Goal: Register for event/course

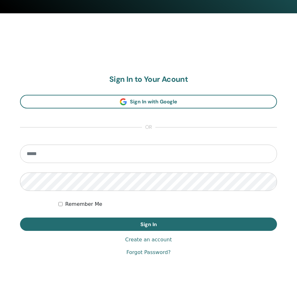
scroll to position [295, 0]
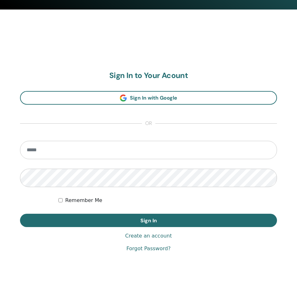
click at [111, 190] on form "Remember Me Sign In" at bounding box center [148, 184] width 257 height 86
click at [110, 155] on input "email" at bounding box center [148, 150] width 257 height 18
paste input "**********"
type input "**********"
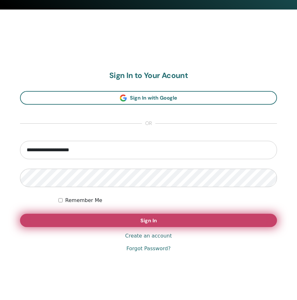
click at [127, 218] on button "Sign In" at bounding box center [148, 220] width 257 height 13
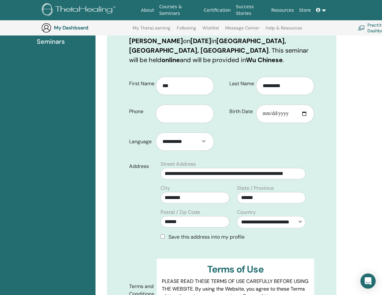
scroll to position [110, 0]
click at [180, 116] on input "text" at bounding box center [185, 113] width 58 height 18
type input "**********"
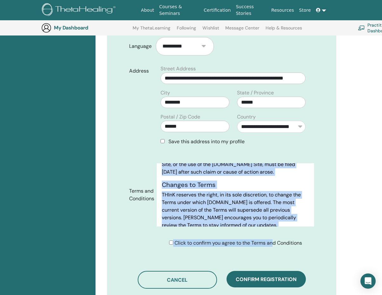
scroll to position [4267, 0]
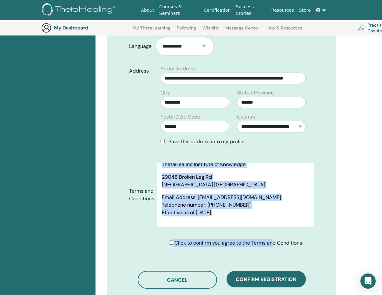
drag, startPoint x: 162, startPoint y: 186, endPoint x: 279, endPoint y: 231, distance: 125.3
click at [279, 231] on div "Terms and Conditions Terms of Use PLEASE READ THESE TERMS OF USE CAREFULLY BEFO…" at bounding box center [221, 197] width 195 height 69
copy div "PLEASE READ THESE TERMS OF USE CAREFULLY BEFORE USING THE WEBSITE. By using the…"
click at [267, 194] on p "Email Address: info@thetahealing.com" at bounding box center [235, 198] width 147 height 8
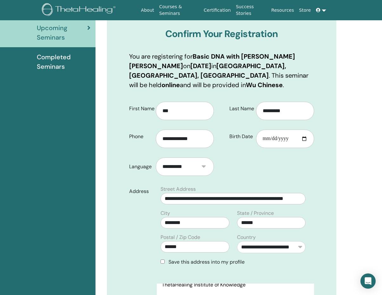
scroll to position [110, 0]
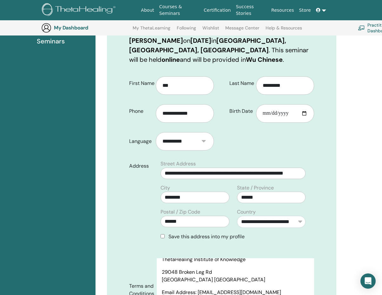
click at [203, 141] on select "**********" at bounding box center [185, 141] width 58 height 18
click at [245, 144] on form "**********" at bounding box center [221, 209] width 195 height 275
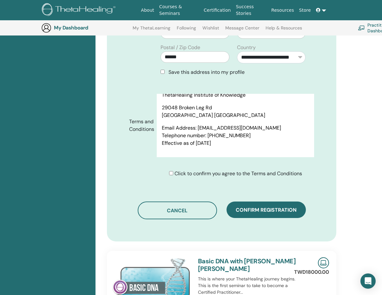
scroll to position [301, 0]
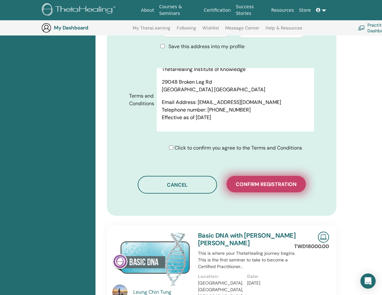
click at [269, 186] on span "Confirm registration" at bounding box center [266, 184] width 61 height 7
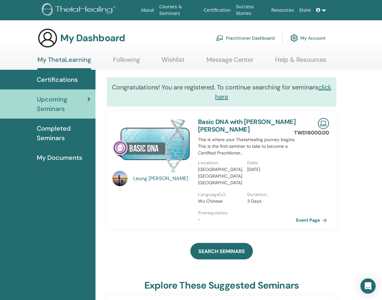
click at [51, 79] on span "Certifications" at bounding box center [57, 80] width 41 height 10
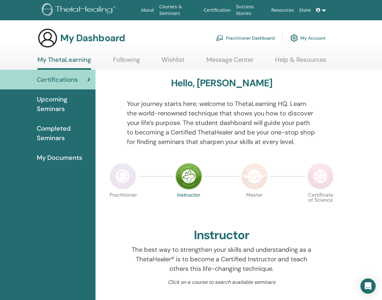
click at [139, 87] on div "Hello, LIN" at bounding box center [221, 84] width 229 height 14
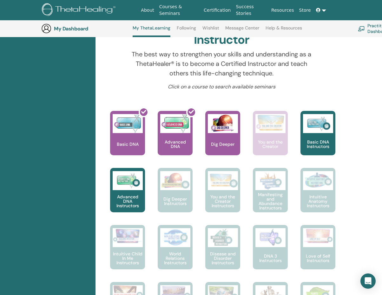
scroll to position [207, 0]
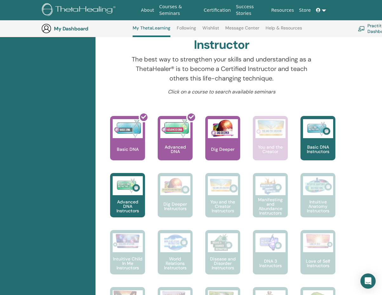
click at [189, 30] on link "Following" at bounding box center [186, 30] width 19 height 10
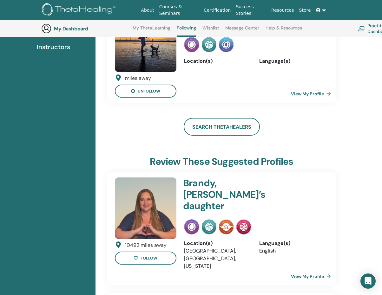
scroll to position [49, 0]
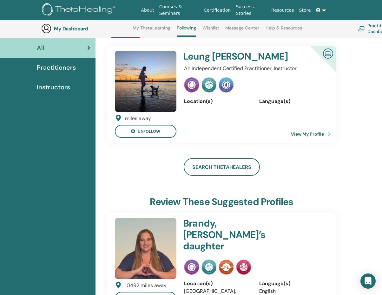
click at [322, 135] on link "View My Profile" at bounding box center [312, 134] width 43 height 13
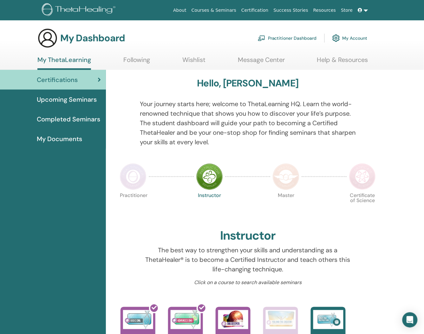
click at [65, 100] on span "Upcoming Seminars" at bounding box center [67, 100] width 60 height 10
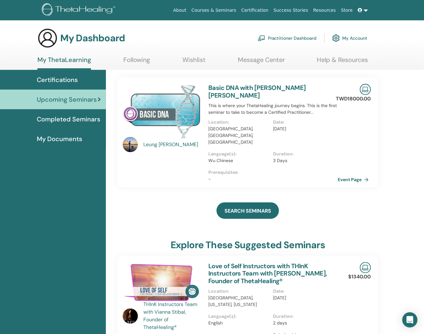
click at [91, 122] on span "Completed Seminars" at bounding box center [68, 119] width 63 height 10
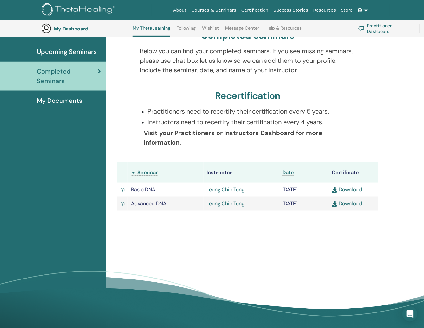
scroll to position [52, 0]
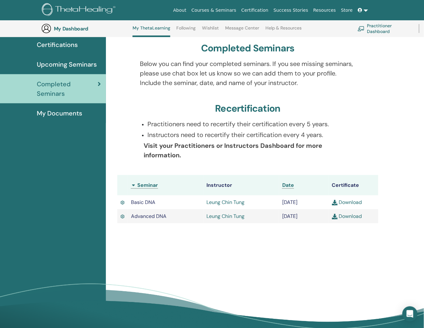
click at [52, 113] on span "My Documents" at bounding box center [59, 114] width 45 height 10
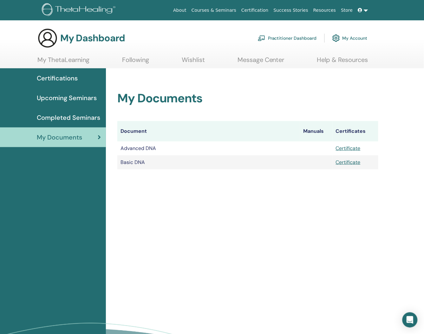
click at [49, 115] on span "Completed Seminars" at bounding box center [68, 118] width 63 height 10
